Goal: Task Accomplishment & Management: Use online tool/utility

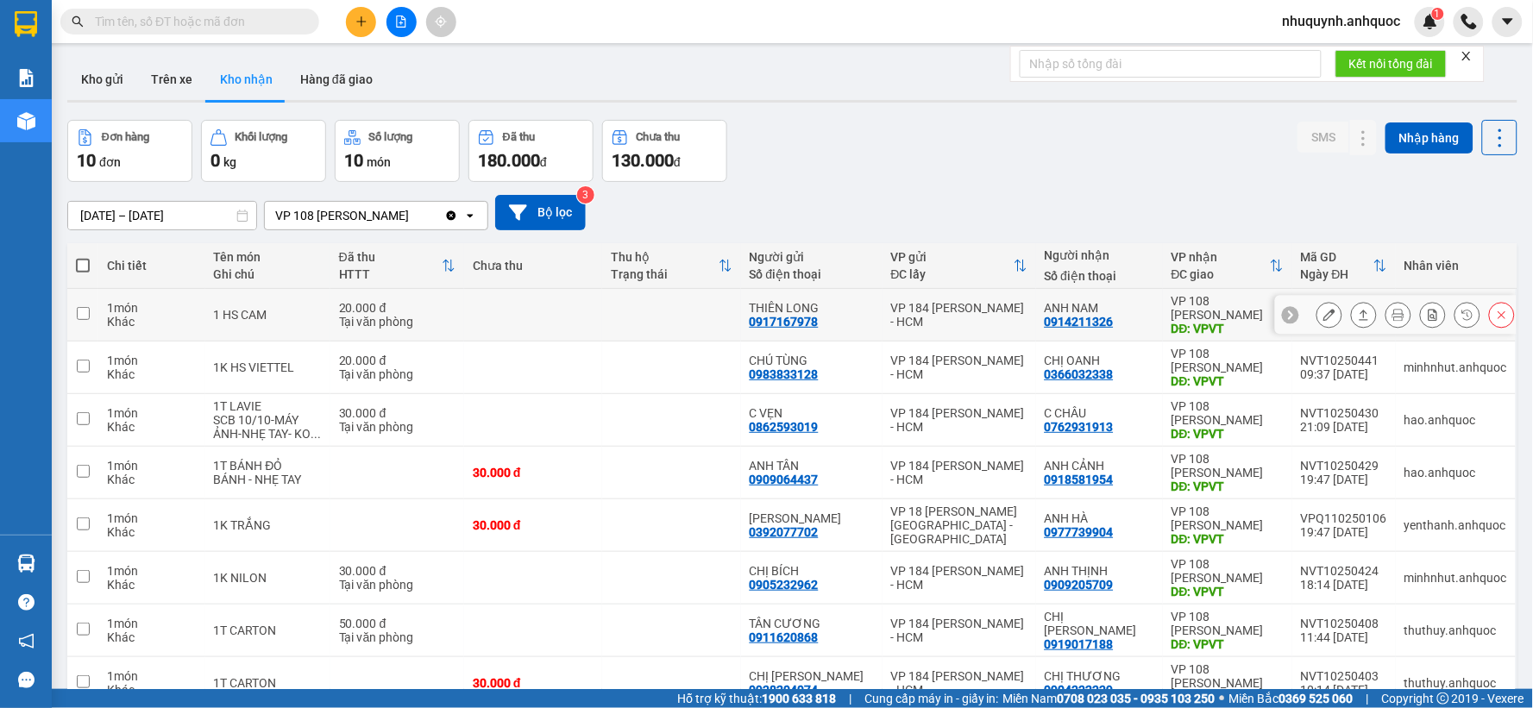
click at [1323, 317] on icon at bounding box center [1329, 315] width 12 height 12
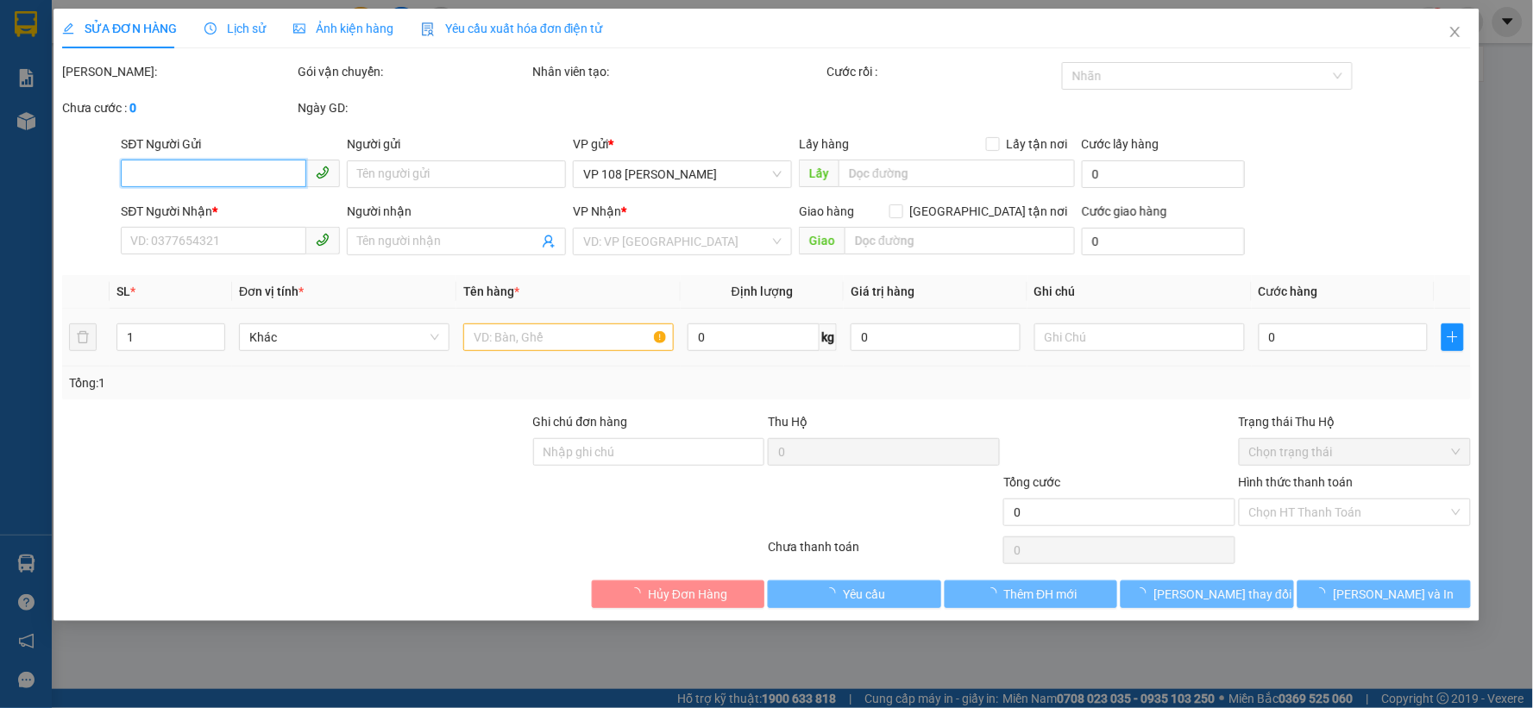
type input "0917167978"
type input "THIÊN LONG"
type input "0914211326"
type input "ANH NAM"
type input "VPVT"
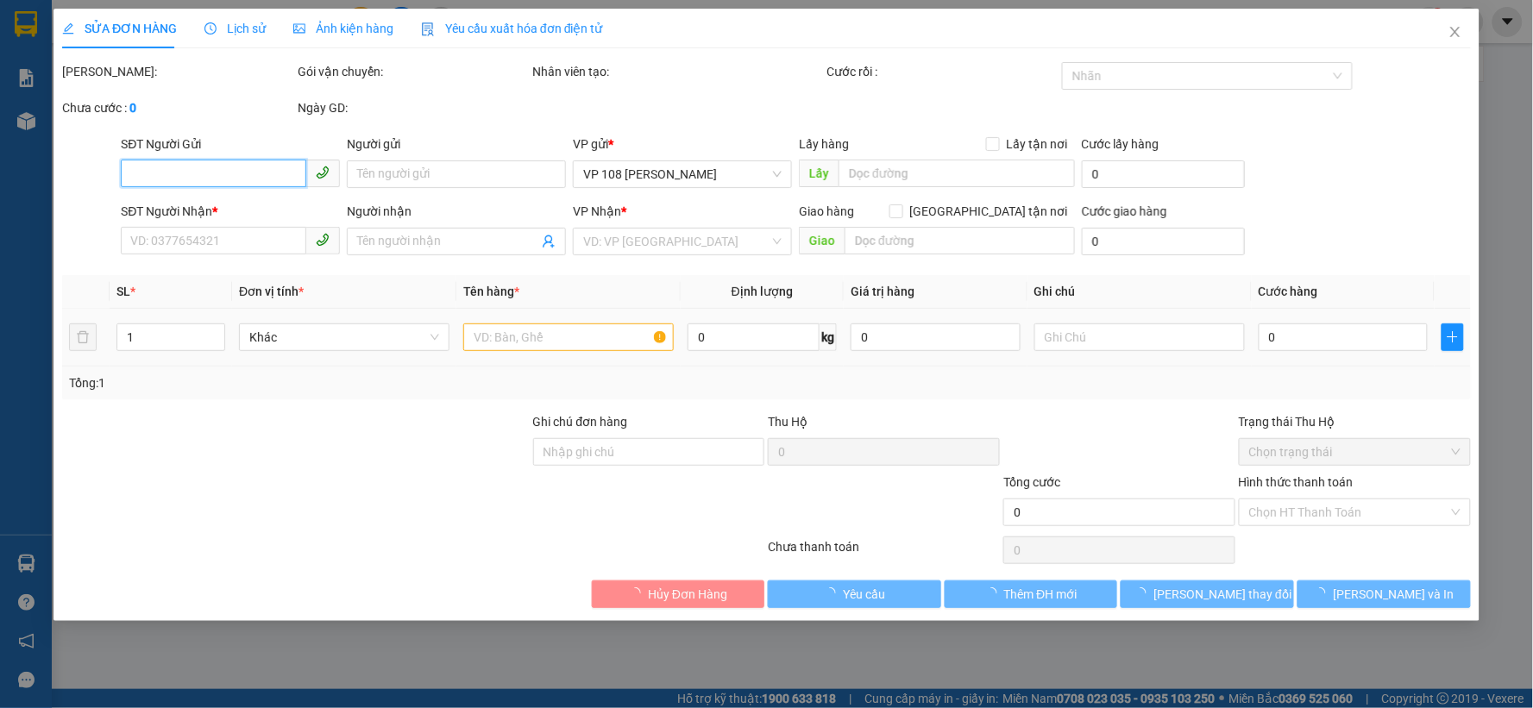
type input "TM 11/10 THỦY"
type input "20.000"
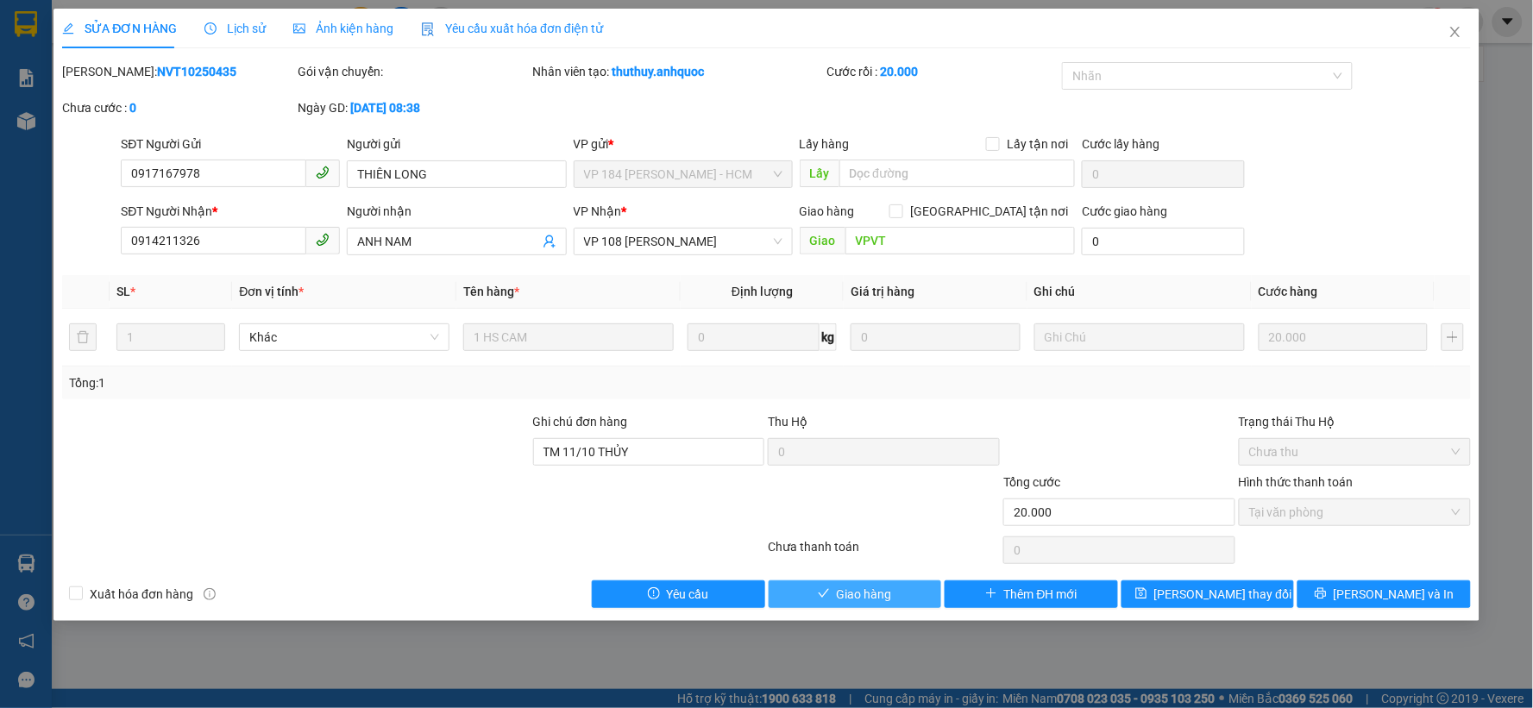
click at [864, 593] on span "Giao hàng" at bounding box center [864, 594] width 55 height 19
